Goal: Check status: Check status

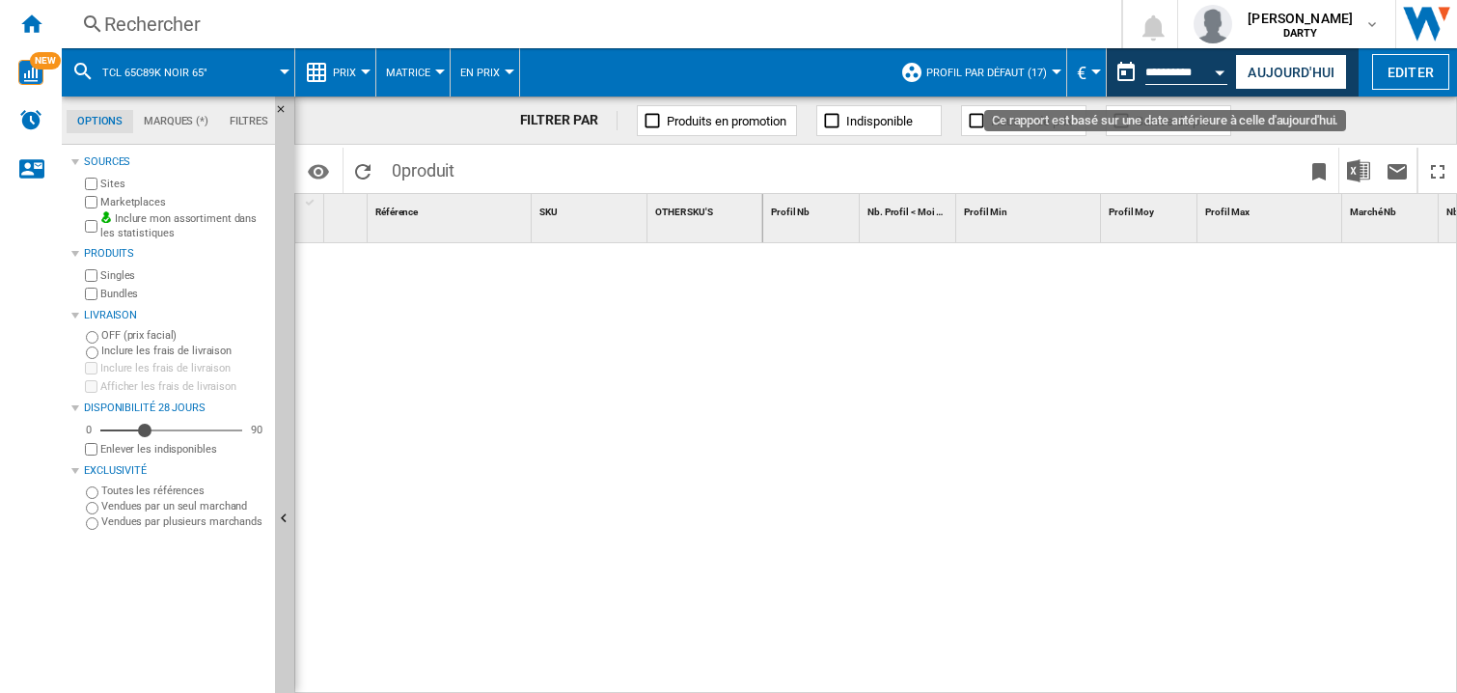
click at [1131, 332] on div at bounding box center [1110, 469] width 695 height 452
click at [1221, 71] on div "Open calendar" at bounding box center [1221, 72] width 10 height 5
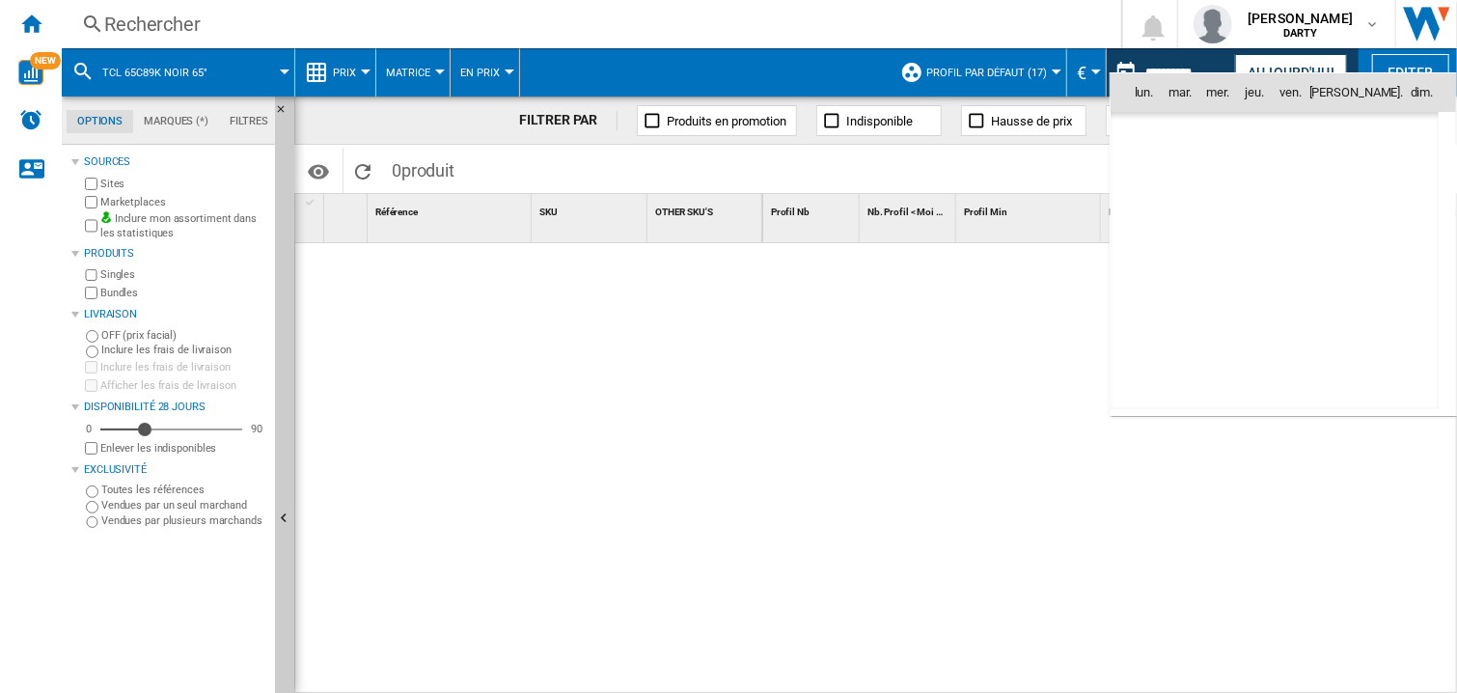
scroll to position [9206, 0]
click at [1238, 295] on span "24" at bounding box center [1232, 305] width 39 height 39
type input "**********"
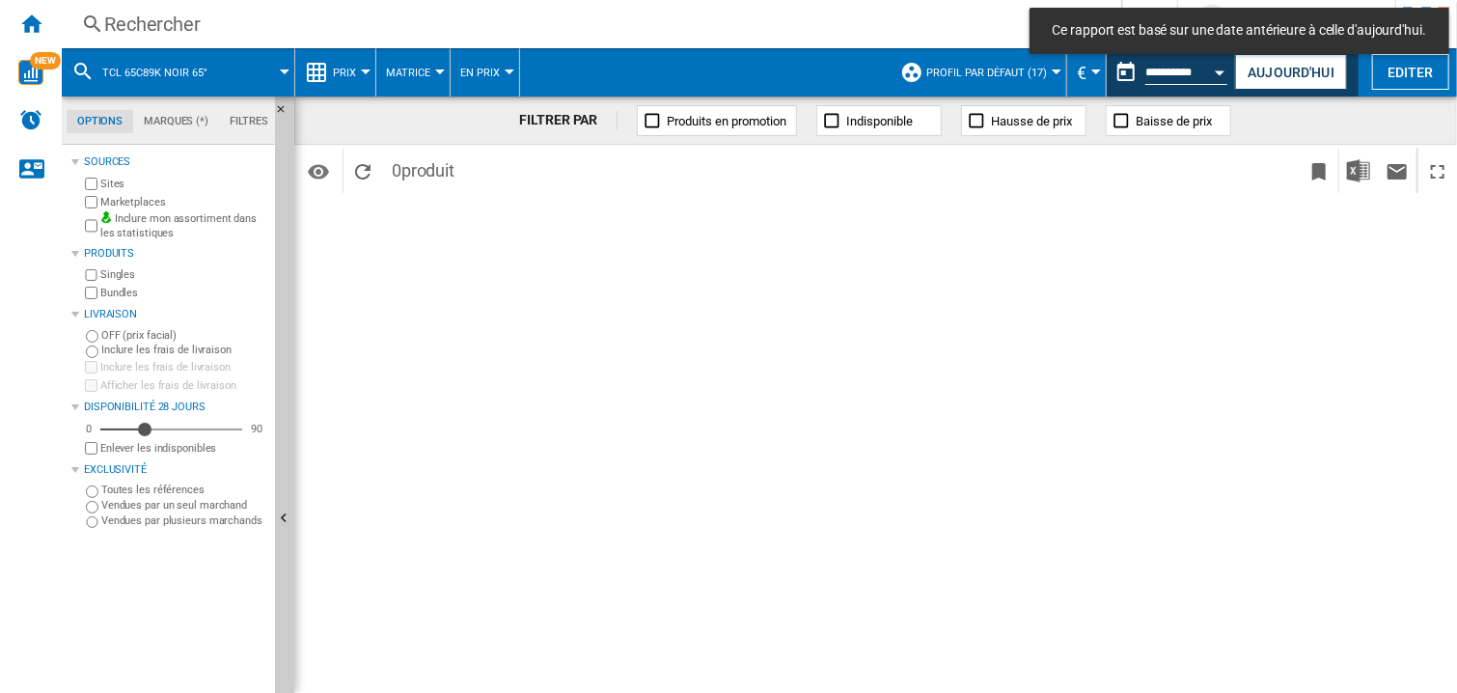
click at [168, 24] on div "Rechercher" at bounding box center [587, 24] width 967 height 27
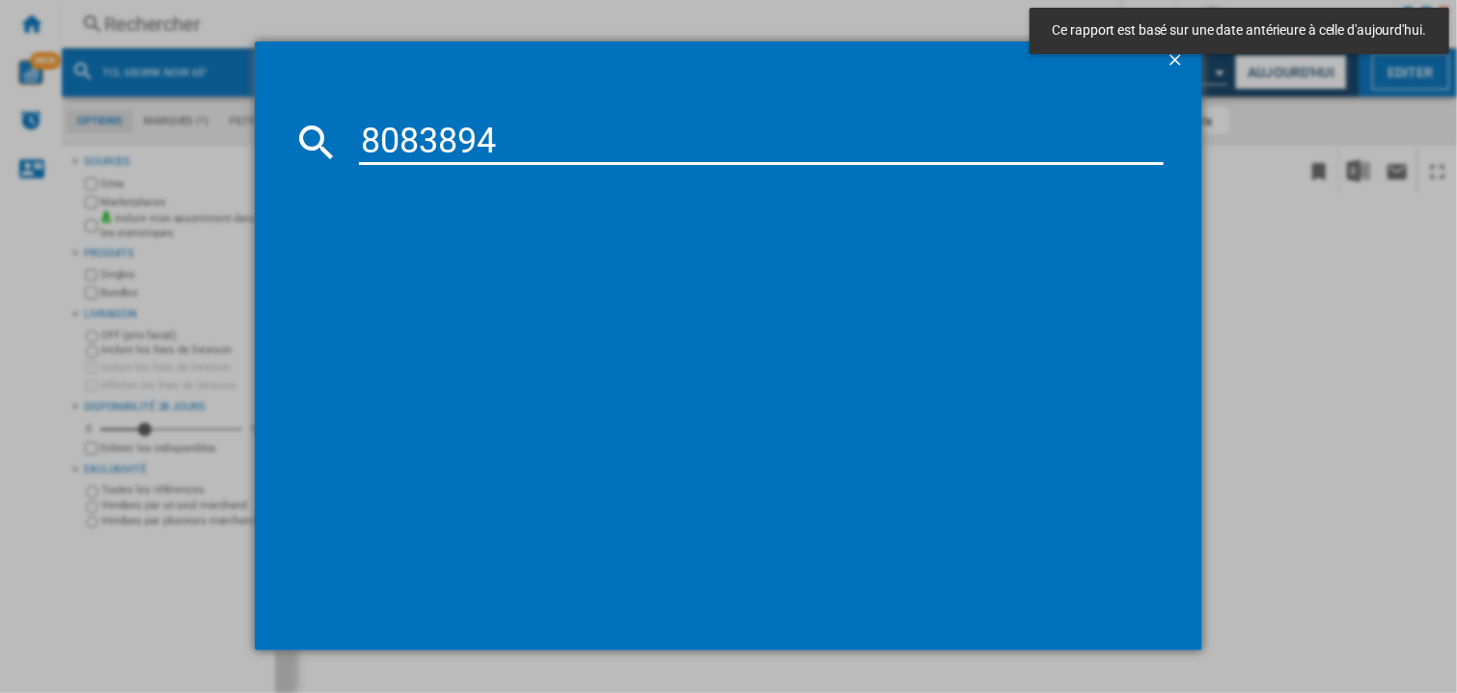
type input "8083894"
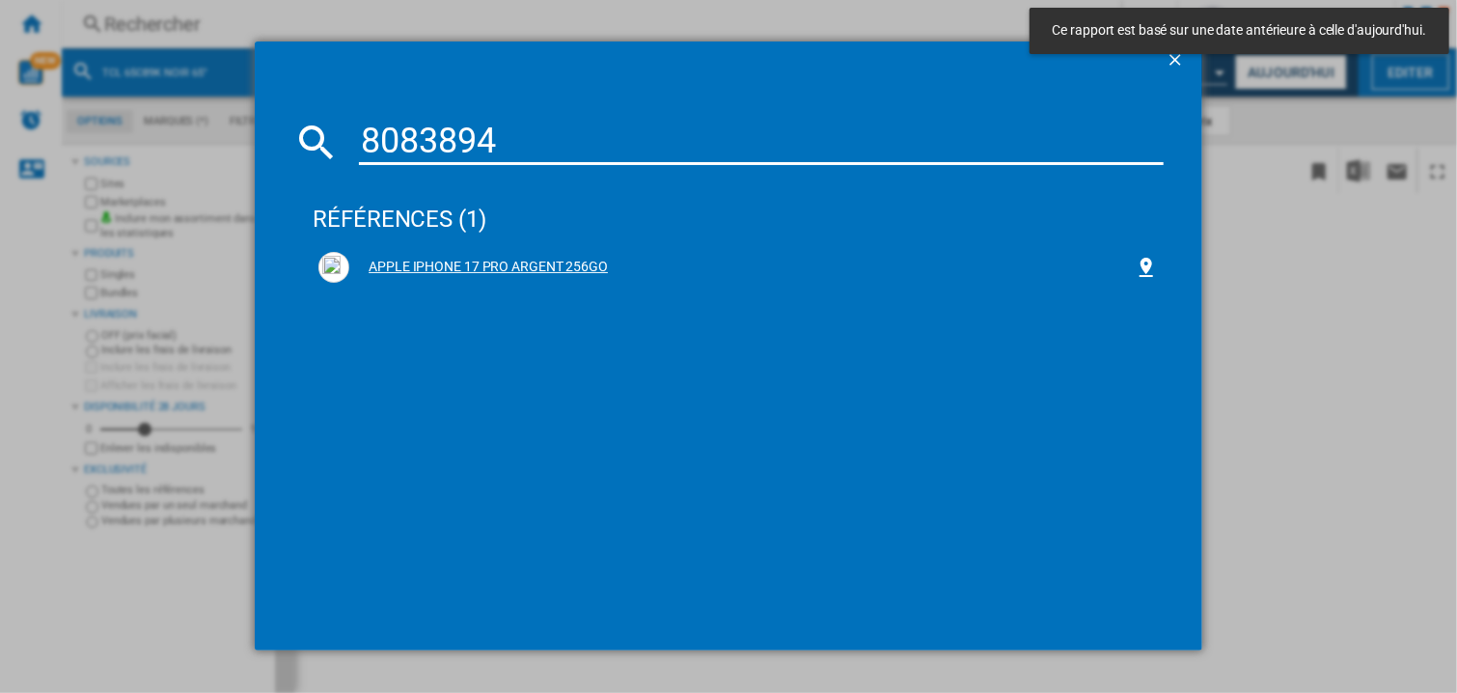
click at [469, 252] on div "APPLE IPHONE 17 PRO ARGENT 256GO" at bounding box center [738, 267] width 840 height 31
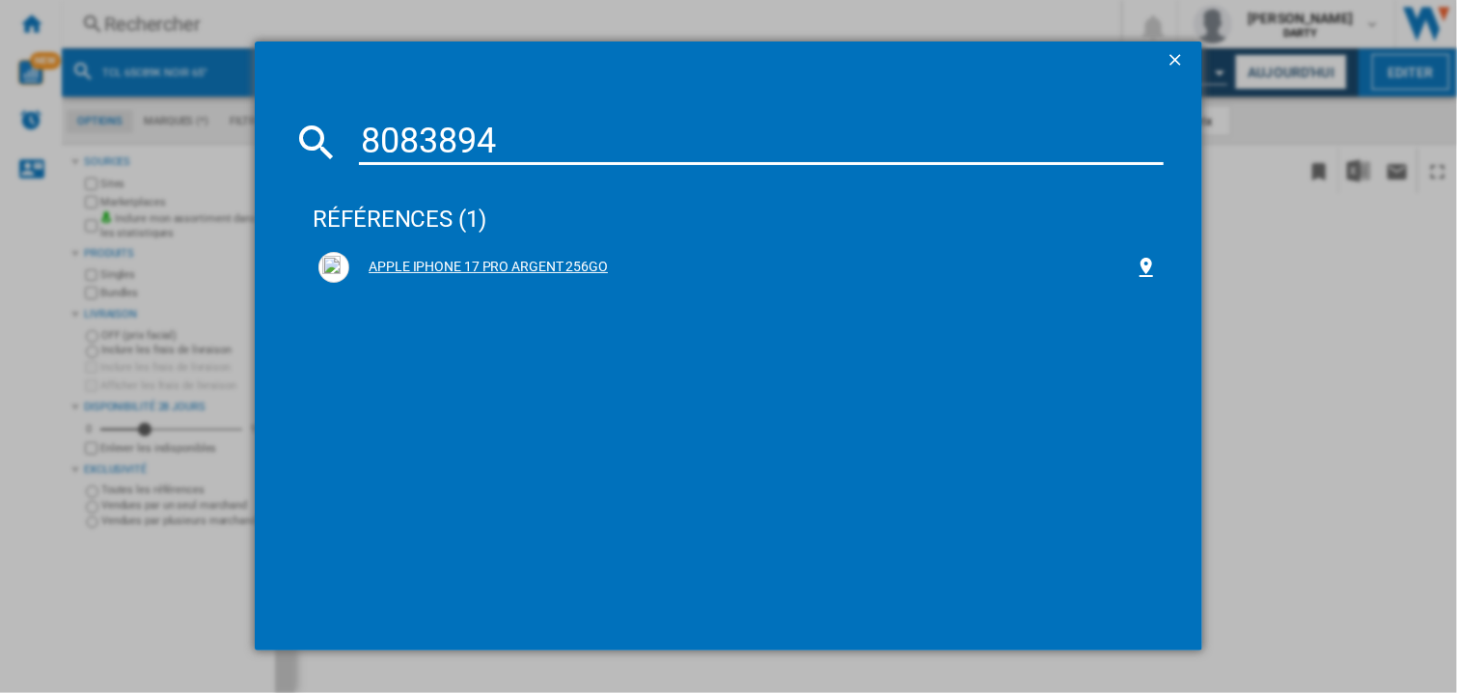
click at [560, 277] on div "APPLE IPHONE 17 PRO ARGENT 256GO" at bounding box center [738, 267] width 840 height 31
click at [540, 250] on div "APPLE IPHONE 17 PRO ARGENT 256GO" at bounding box center [738, 267] width 851 height 42
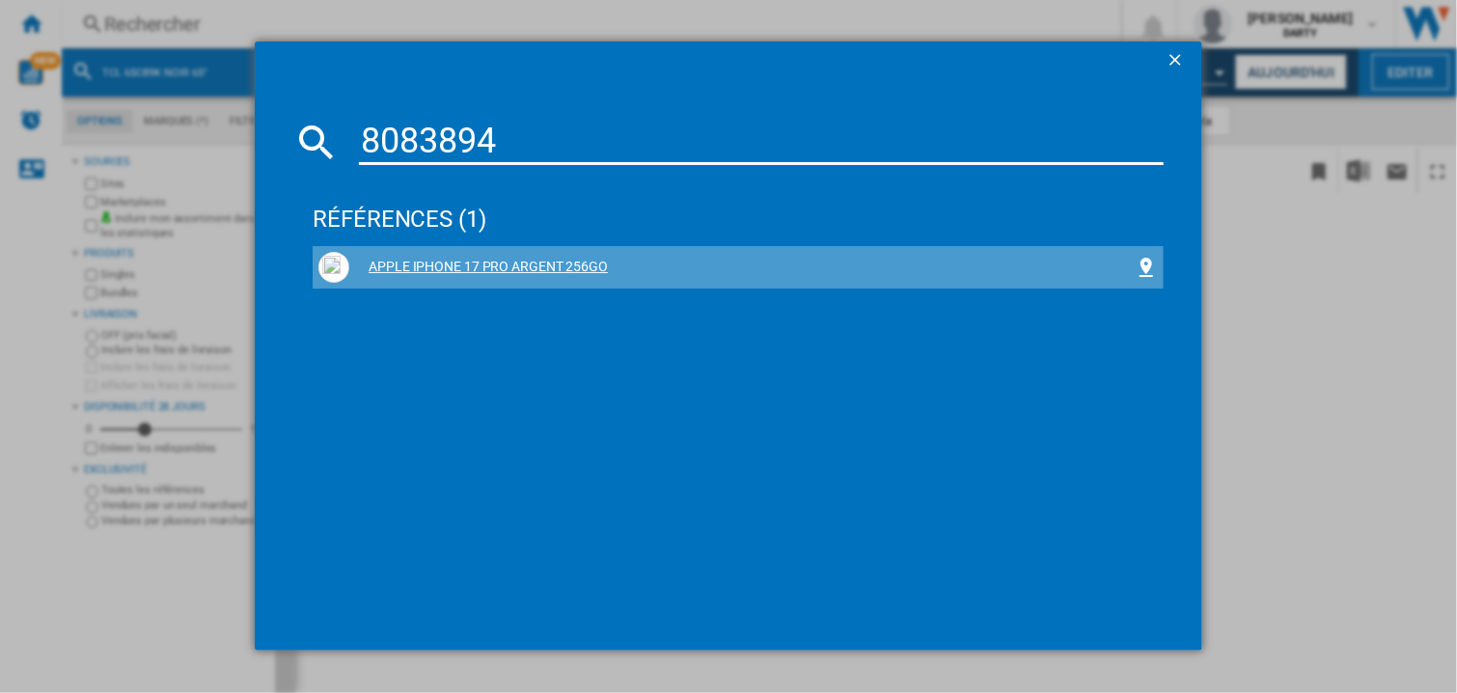
click at [540, 250] on div "APPLE IPHONE 17 PRO ARGENT 256GO" at bounding box center [738, 267] width 851 height 42
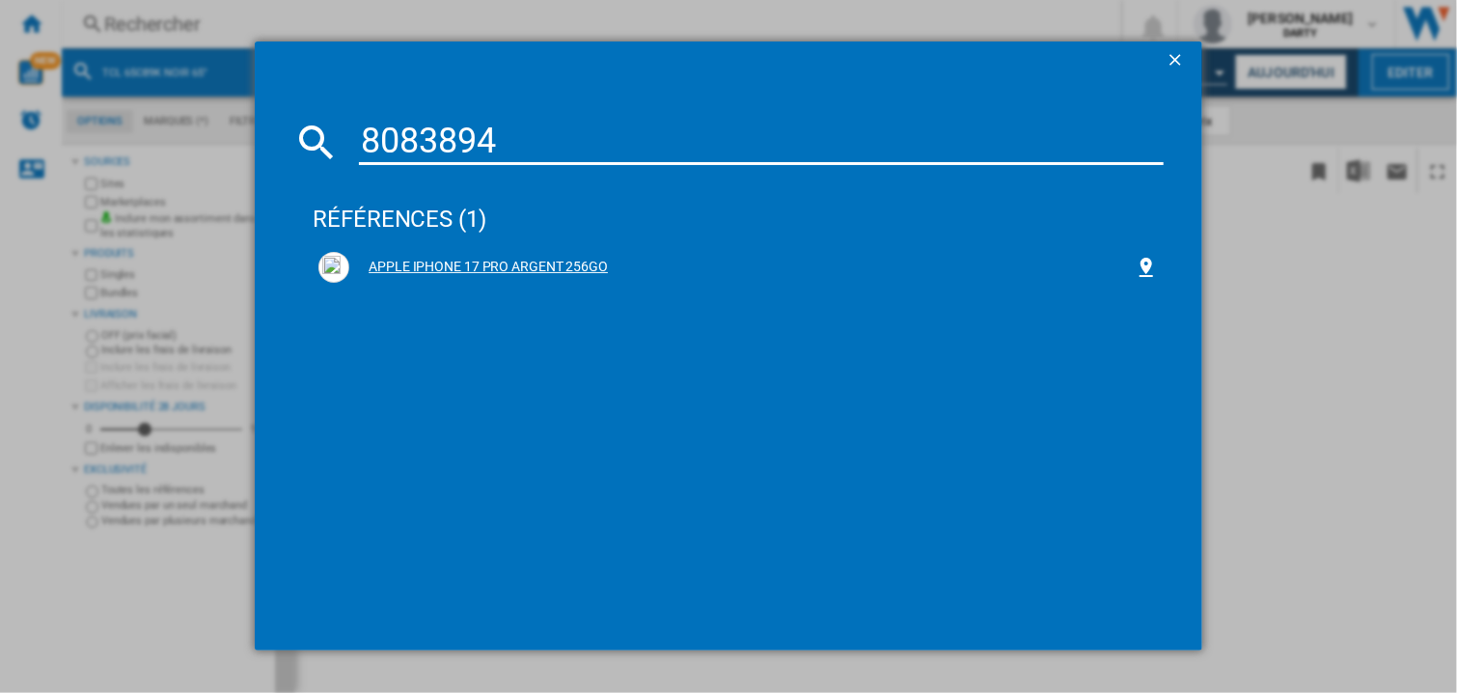
click at [551, 254] on div "APPLE IPHONE 17 PRO ARGENT 256GO" at bounding box center [738, 267] width 840 height 31
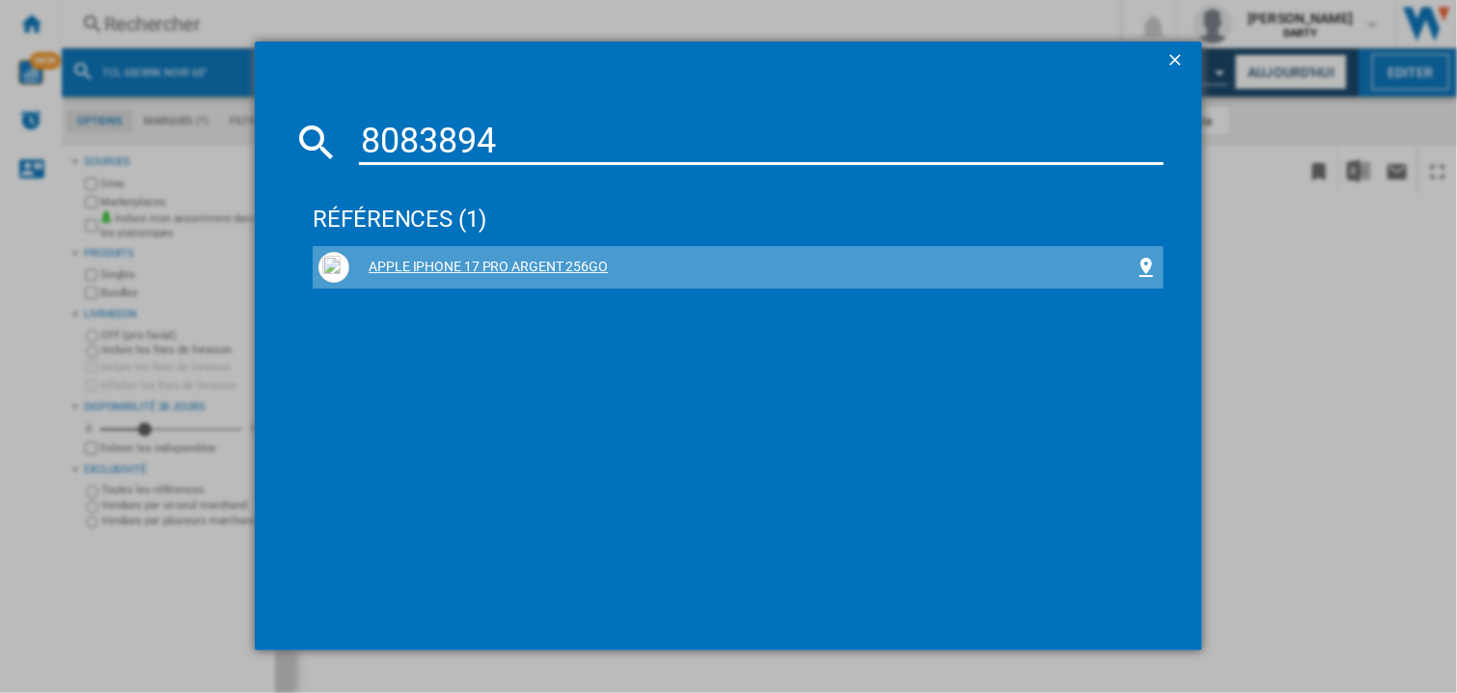
click at [430, 272] on div "APPLE IPHONE 17 PRO ARGENT 256GO" at bounding box center [742, 267] width 786 height 19
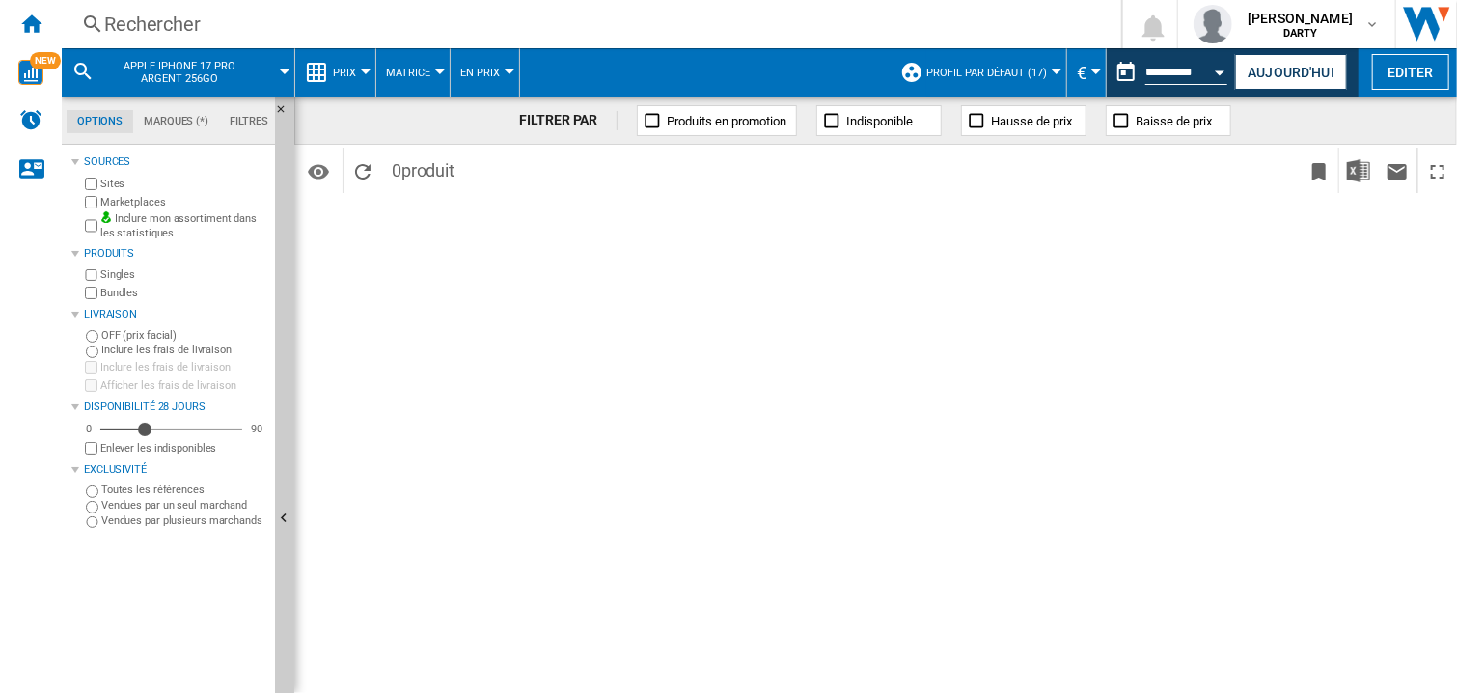
click at [816, 324] on div "FILTRER PAR Produits en promotion Indisponible Hausse de prix Baisse de prix Id…" at bounding box center [875, 395] width 1163 height 596
